Goal: Information Seeking & Learning: Learn about a topic

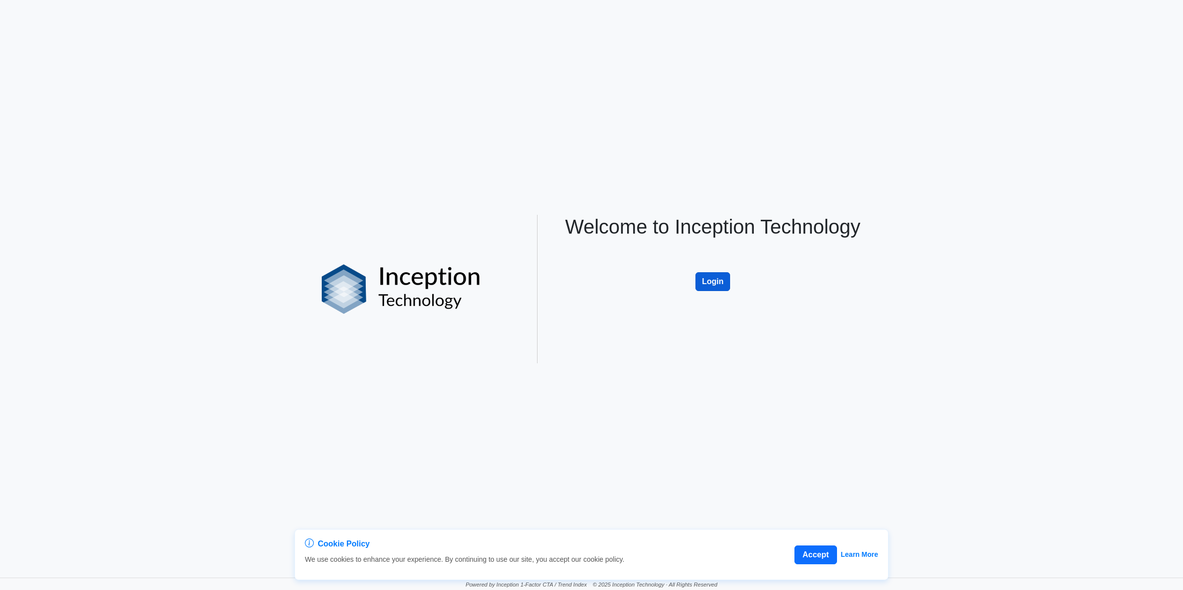
click at [728, 281] on button "Login" at bounding box center [712, 281] width 35 height 19
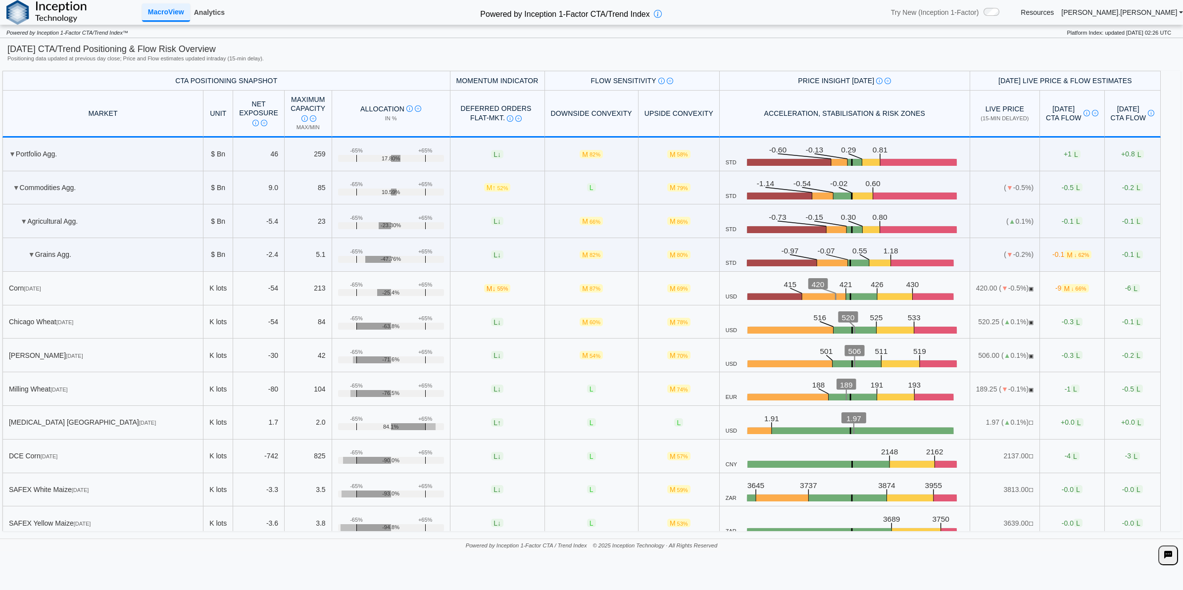
click at [203, 17] on link "Analytics" at bounding box center [209, 12] width 39 height 17
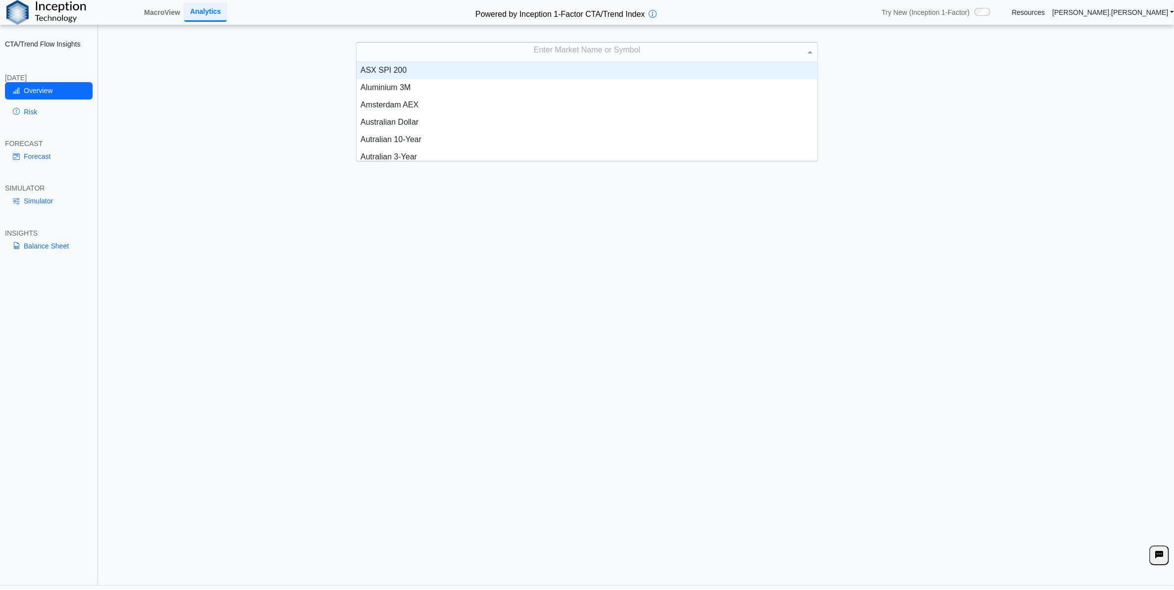
click at [515, 51] on div "Enter Market Name or Symbol" at bounding box center [586, 52] width 460 height 19
type input "****"
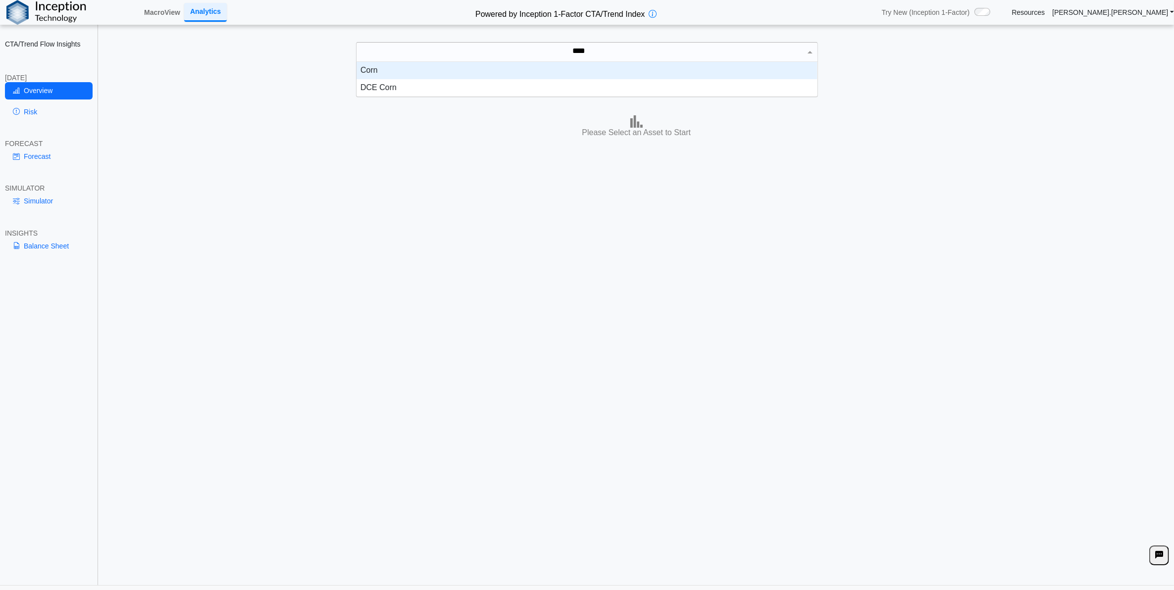
scroll to position [25, 451]
click at [516, 72] on div "Corn" at bounding box center [586, 70] width 460 height 17
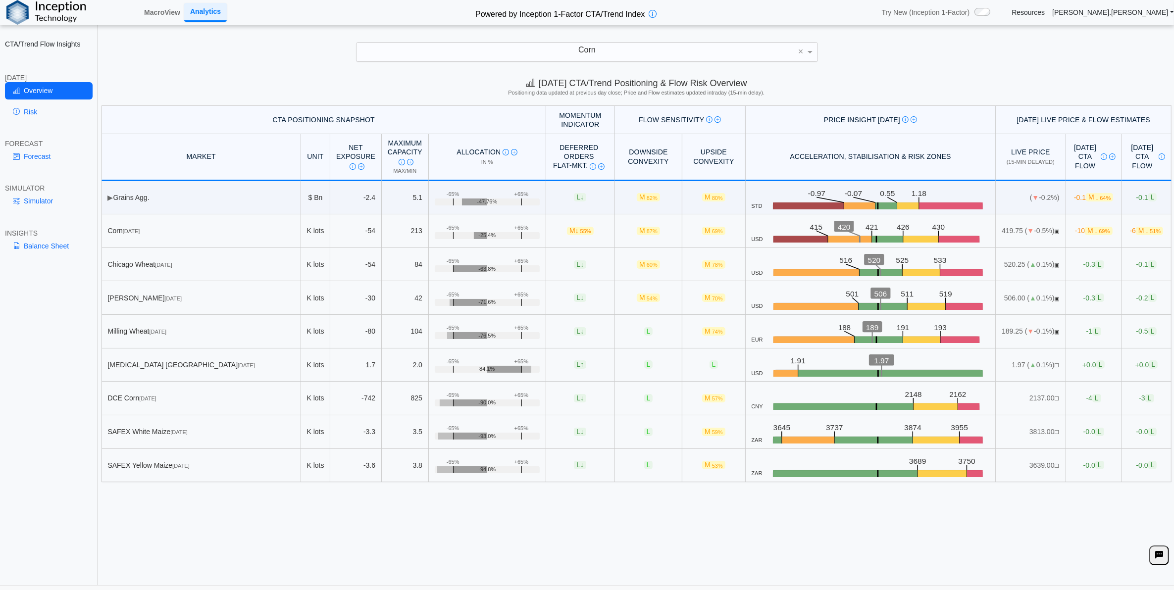
click at [479, 554] on div "[DATE] CTA/Trend Positioning & Flow Risk Overview Positioning data updated at p…" at bounding box center [636, 328] width 1075 height 513
click at [44, 110] on link "Risk" at bounding box center [49, 111] width 88 height 17
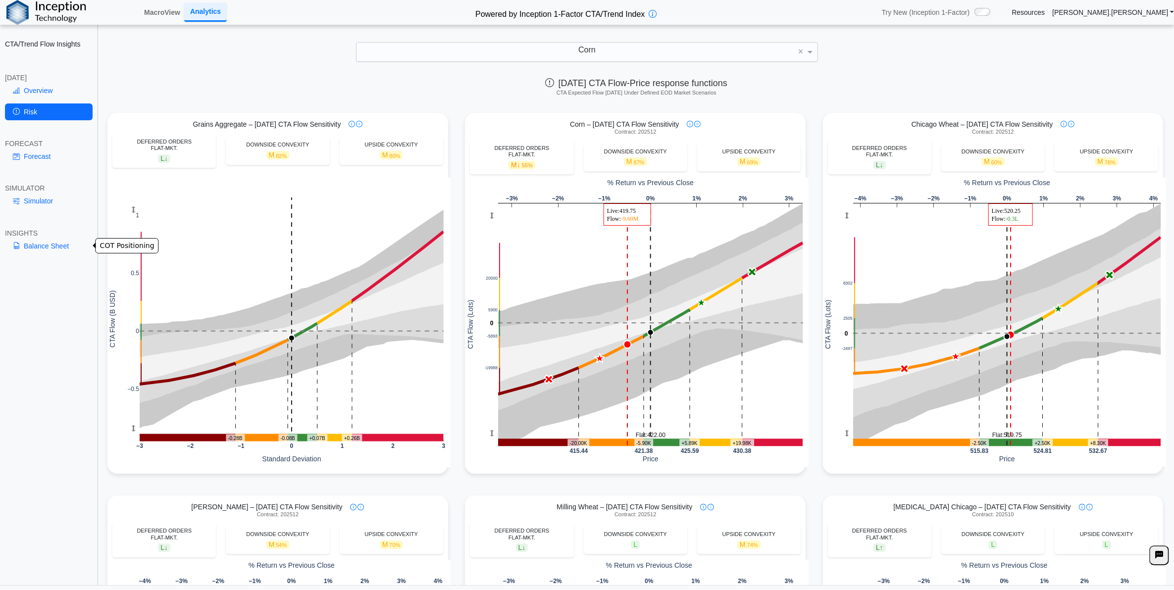
click at [48, 246] on link "Balance Sheet" at bounding box center [49, 246] width 88 height 17
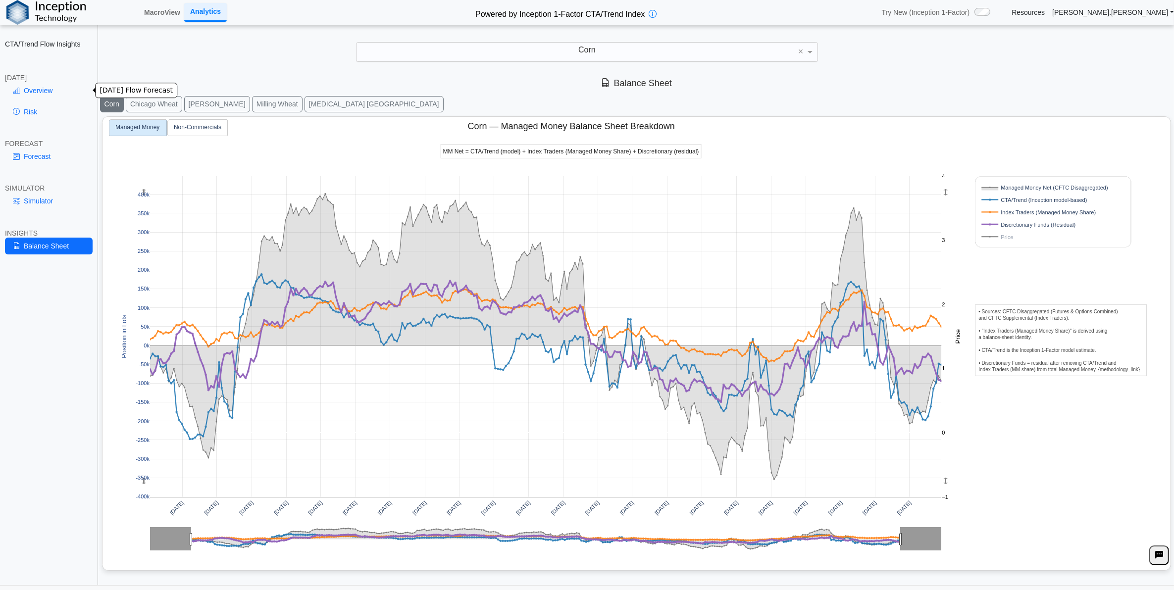
click at [48, 86] on link "Overview" at bounding box center [49, 90] width 88 height 17
